Goal: Task Accomplishment & Management: Manage account settings

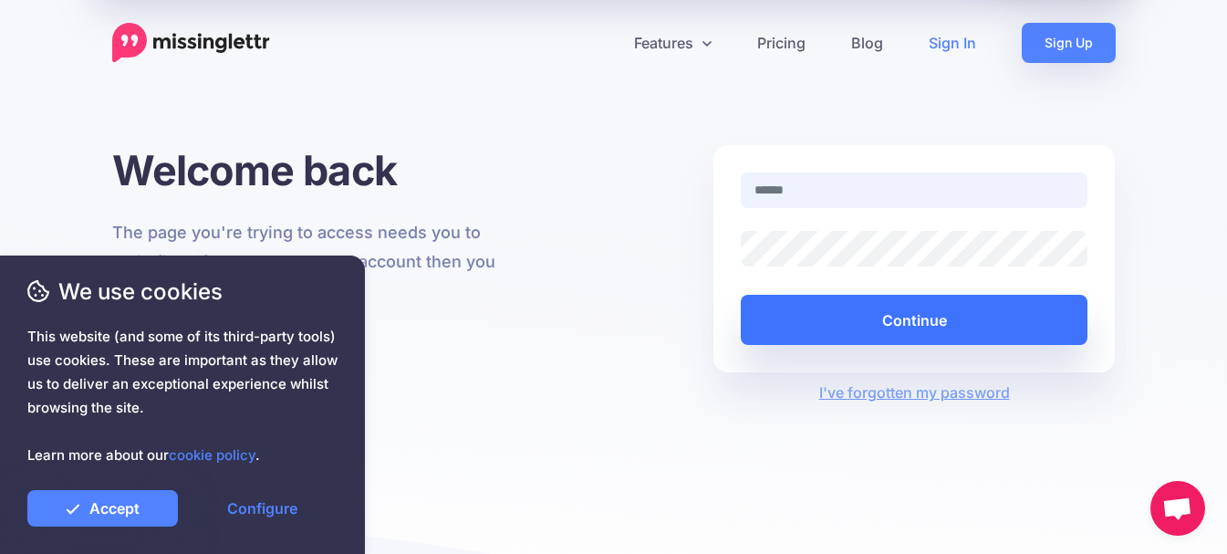
type input "**********"
click at [948, 327] on button "Continue" at bounding box center [915, 320] width 348 height 50
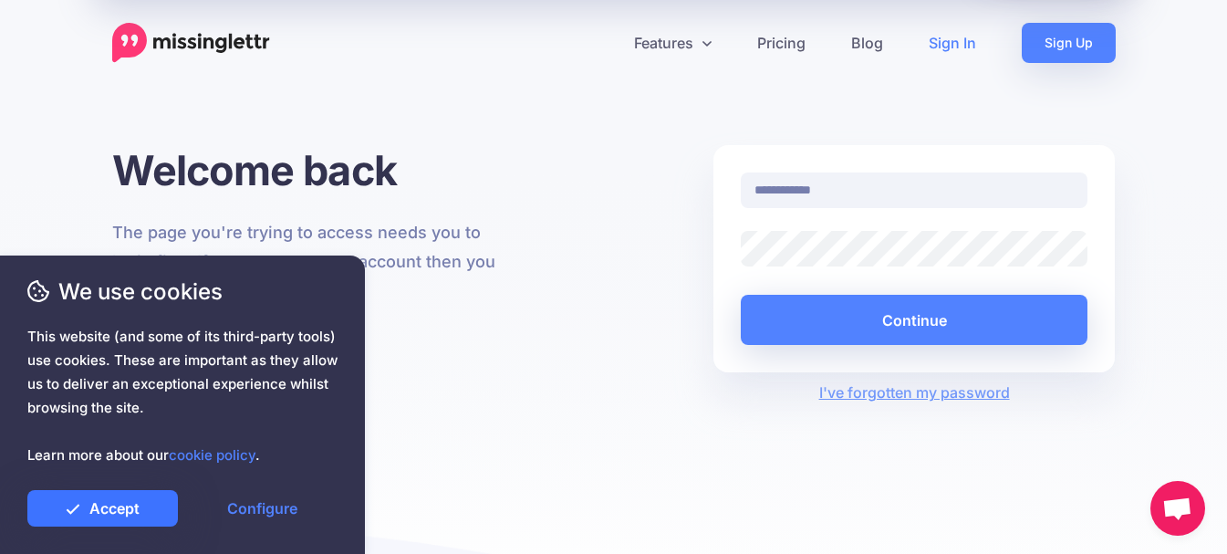
click at [138, 512] on link "Accept" at bounding box center [102, 508] width 151 height 36
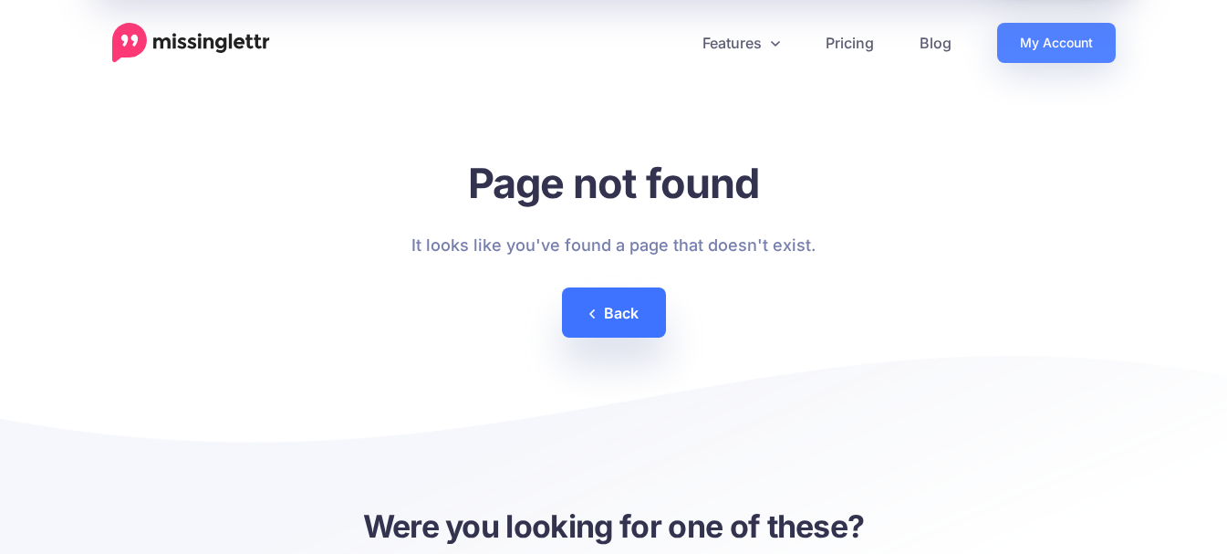
click at [618, 316] on link "Back" at bounding box center [614, 312] width 104 height 50
click at [621, 314] on link "Back" at bounding box center [614, 312] width 104 height 50
click at [213, 39] on img at bounding box center [191, 43] width 158 height 40
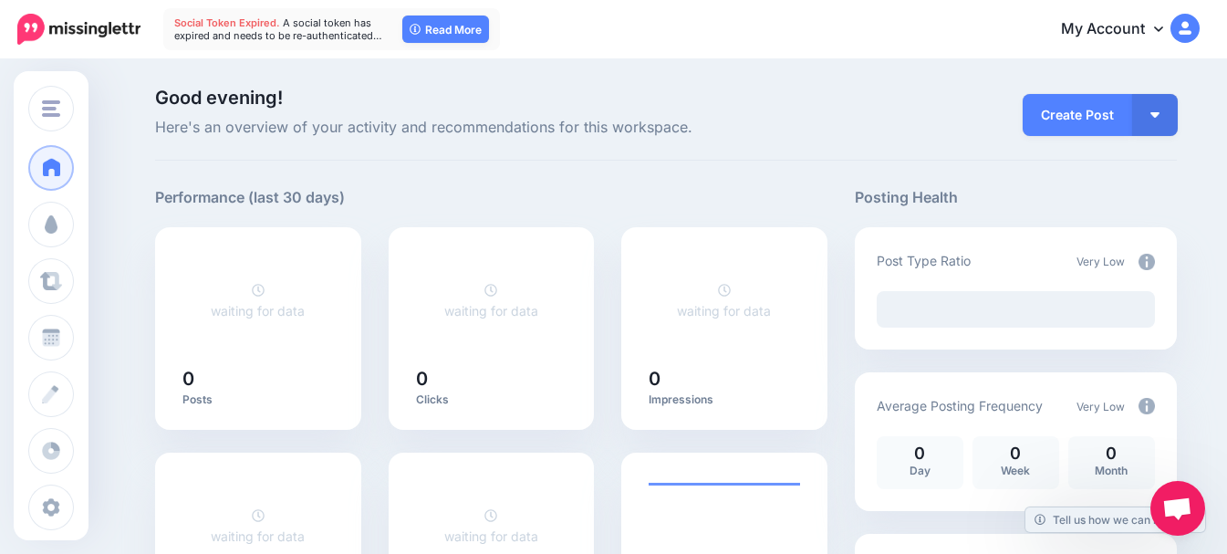
click at [1155, 27] on link "My Account" at bounding box center [1121, 29] width 157 height 45
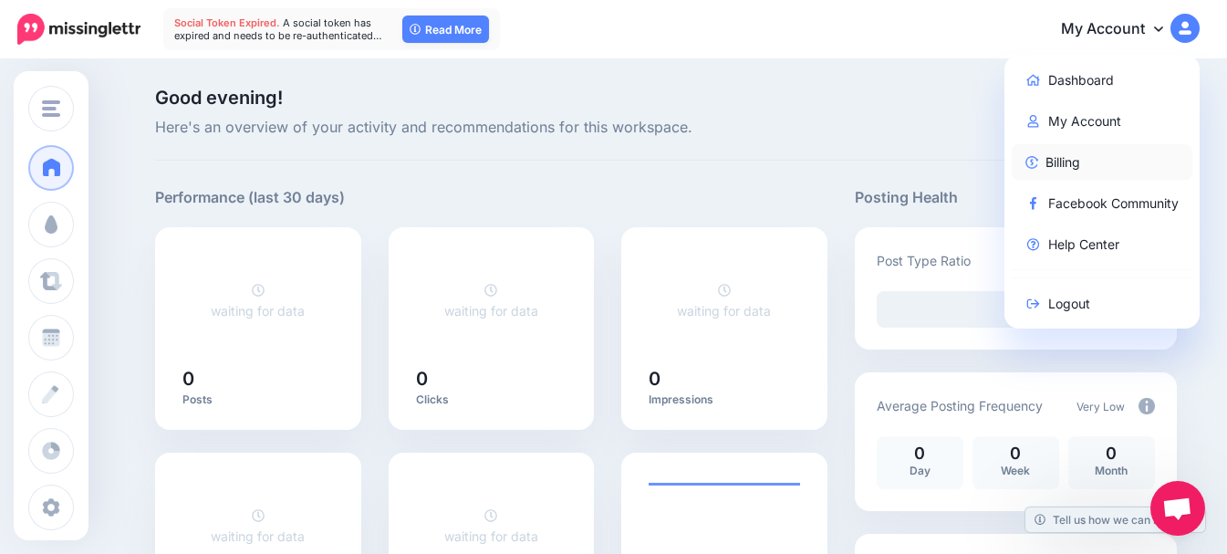
click at [1089, 172] on link "Billing" at bounding box center [1103, 162] width 182 height 36
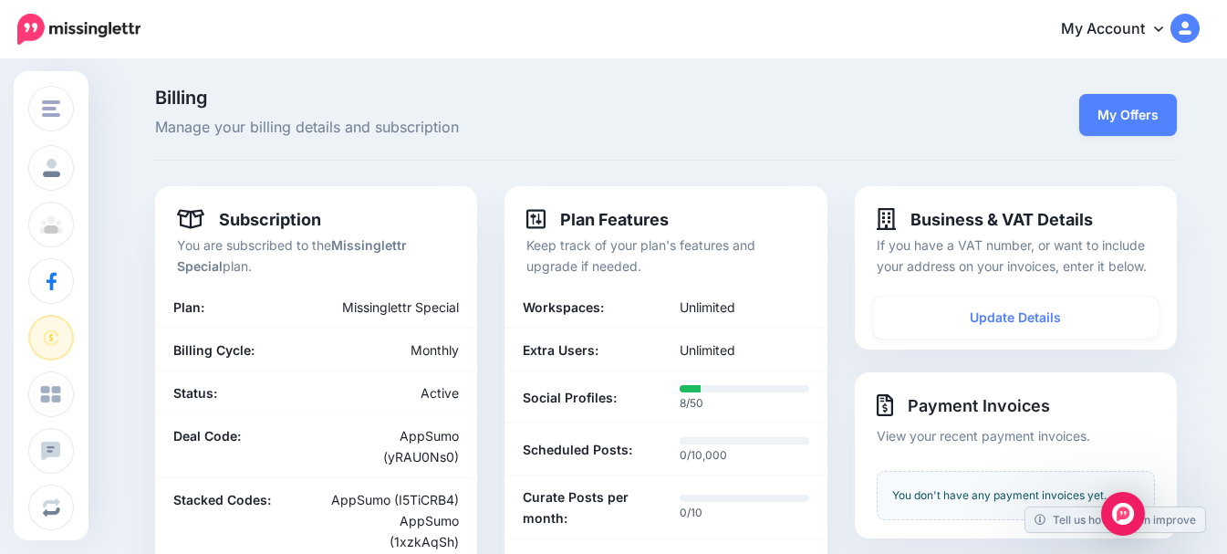
click at [41, 33] on img at bounding box center [78, 29] width 123 height 31
